Goal: Task Accomplishment & Management: Manage account settings

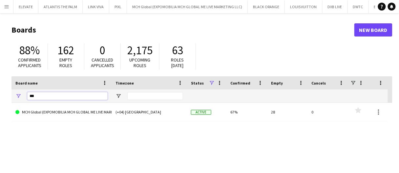
drag, startPoint x: 84, startPoint y: 98, endPoint x: 8, endPoint y: 94, distance: 76.2
click at [25, 98] on div "***" at bounding box center [61, 95] width 100 height 13
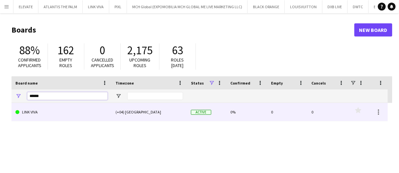
type input "******"
click at [19, 112] on span at bounding box center [17, 112] width 4 height 4
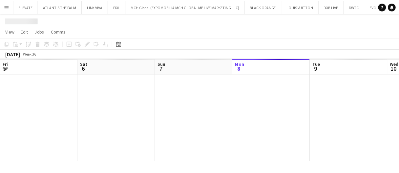
scroll to position [0, 157]
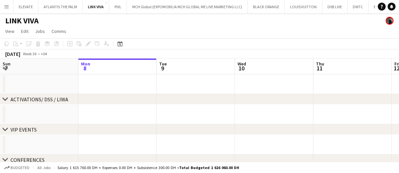
click at [119, 39] on app-toolbar "Copy Paste Paste Ctrl+V Paste with crew Ctrl+Shift+V Paste linked Job [GEOGRAPH…" at bounding box center [199, 43] width 399 height 11
click at [119, 42] on icon at bounding box center [119, 43] width 5 height 5
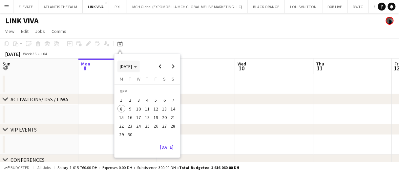
click at [132, 66] on span "[DATE]" at bounding box center [126, 66] width 12 height 6
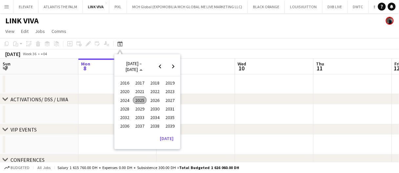
click at [128, 100] on span "2024" at bounding box center [124, 100] width 13 height 8
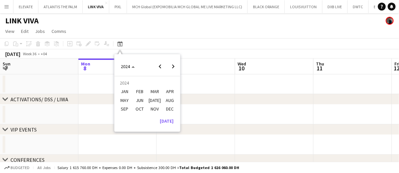
click at [167, 108] on span "DEC" at bounding box center [169, 109] width 13 height 8
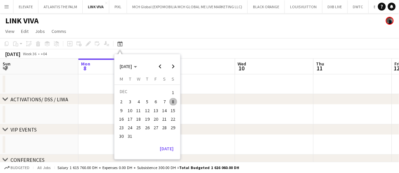
click at [156, 117] on span "20" at bounding box center [156, 119] width 8 height 8
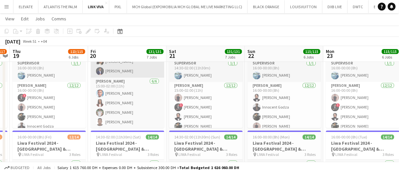
scroll to position [151, 0]
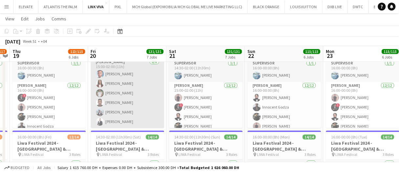
click at [147, 109] on app-card-role "[PERSON_NAME] [DATE] 15:00-02:00 (11h) [PERSON_NAME] [PERSON_NAME] [PERSON_NAME…" at bounding box center [128, 93] width 74 height 70
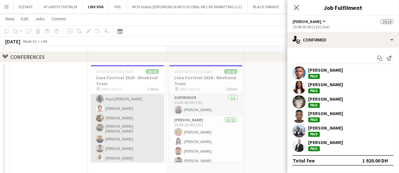
scroll to position [755, 0]
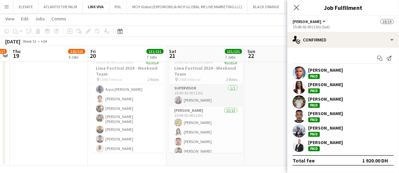
click at [349, 130] on div "[PERSON_NAME]" at bounding box center [343, 130] width 112 height 13
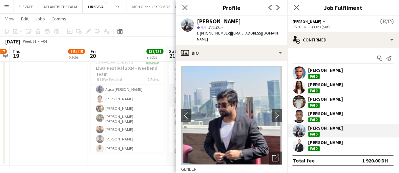
click at [167, 103] on app-date-cell "15:00-02:00 (11h) (Sun) 16/16 Liwa Festival 2024 - Weekend Team pin LIWA Festiv…" at bounding box center [206, 109] width 78 height 113
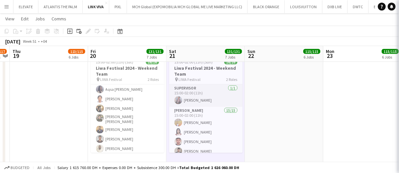
scroll to position [151, 0]
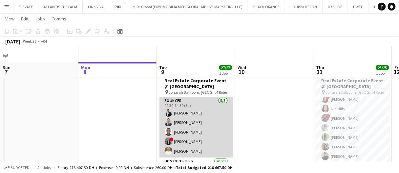
scroll to position [25, 0]
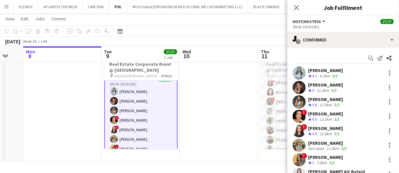
scroll to position [0, 213]
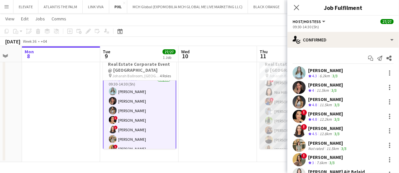
click at [270, 102] on app-user-avatar at bounding box center [269, 101] width 8 height 8
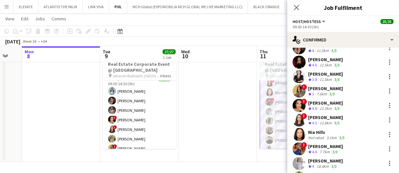
scroll to position [7, 0]
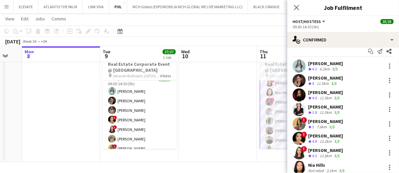
click at [349, 103] on div "Anastasia Nepeina Crew rating 3.8 11.5km 3/3" at bounding box center [343, 109] width 112 height 13
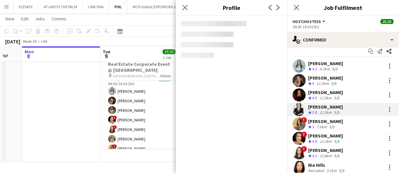
click at [343, 94] on div "Kateryna Lupenkova" at bounding box center [325, 92] width 35 height 6
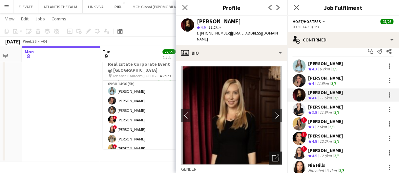
click at [273, 154] on icon "Open photos pop-in" at bounding box center [275, 157] width 7 height 7
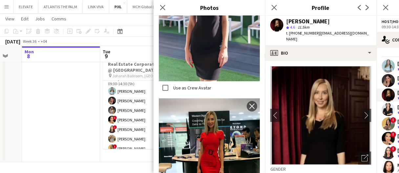
scroll to position [1146, 0]
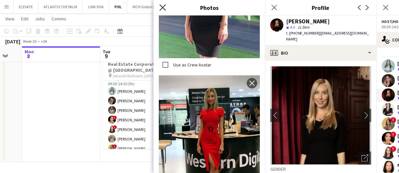
click at [164, 6] on icon "Close pop-in" at bounding box center [162, 7] width 6 height 6
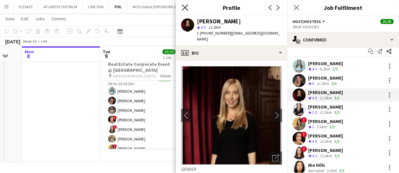
click at [183, 5] on icon at bounding box center [185, 7] width 6 height 6
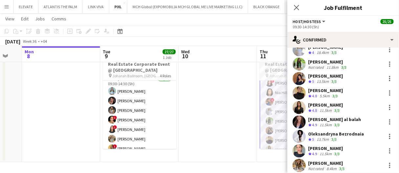
scroll to position [171, 0]
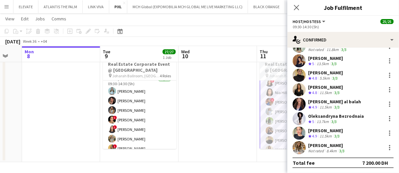
drag, startPoint x: 234, startPoint y: 101, endPoint x: 238, endPoint y: 100, distance: 4.0
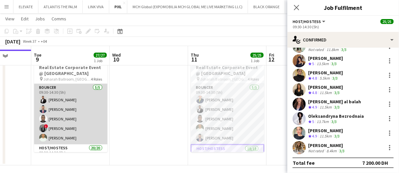
scroll to position [0, 0]
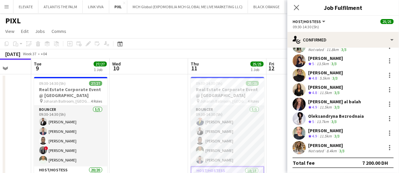
click at [169, 85] on app-date-cell at bounding box center [149, 130] width 78 height 113
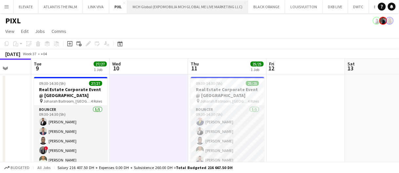
drag, startPoint x: 169, startPoint y: 86, endPoint x: 153, endPoint y: 4, distance: 83.7
click at [169, 86] on app-date-cell at bounding box center [149, 130] width 78 height 113
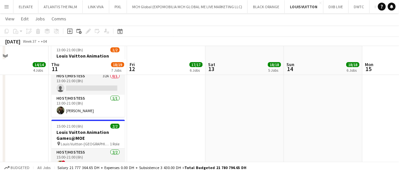
scroll to position [66, 0]
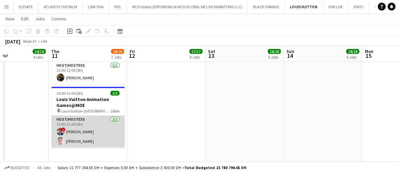
click at [97, 139] on app-card-role "Host/Hostess 2/2 15:00-21:00 (6h) ! Ahmed Mostafa Anis Abed" at bounding box center [89, 132] width 74 height 32
